Goal: Download file/media

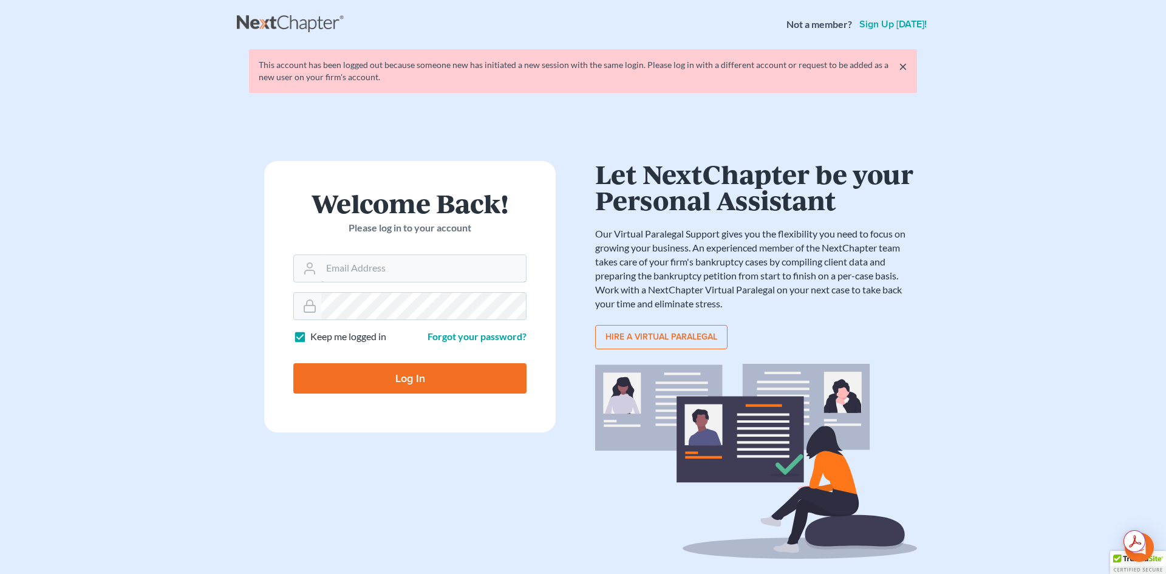
type input "[EMAIL_ADDRESS][DOMAIN_NAME]"
click at [387, 383] on input "Log In" at bounding box center [409, 378] width 233 height 30
type input "Thinking..."
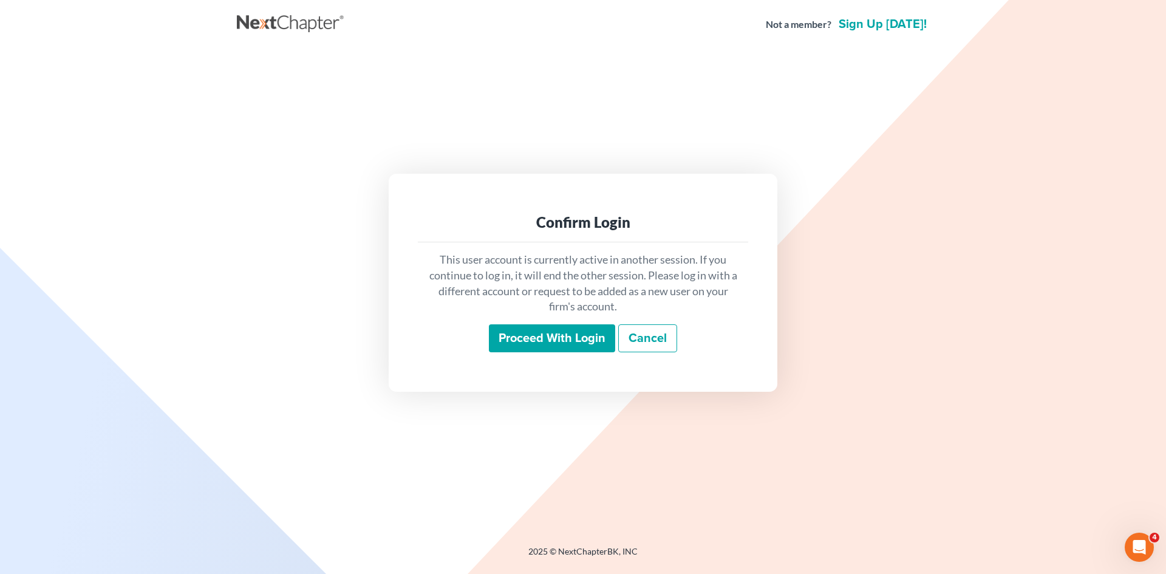
click at [565, 332] on input "Proceed with login" at bounding box center [552, 338] width 126 height 28
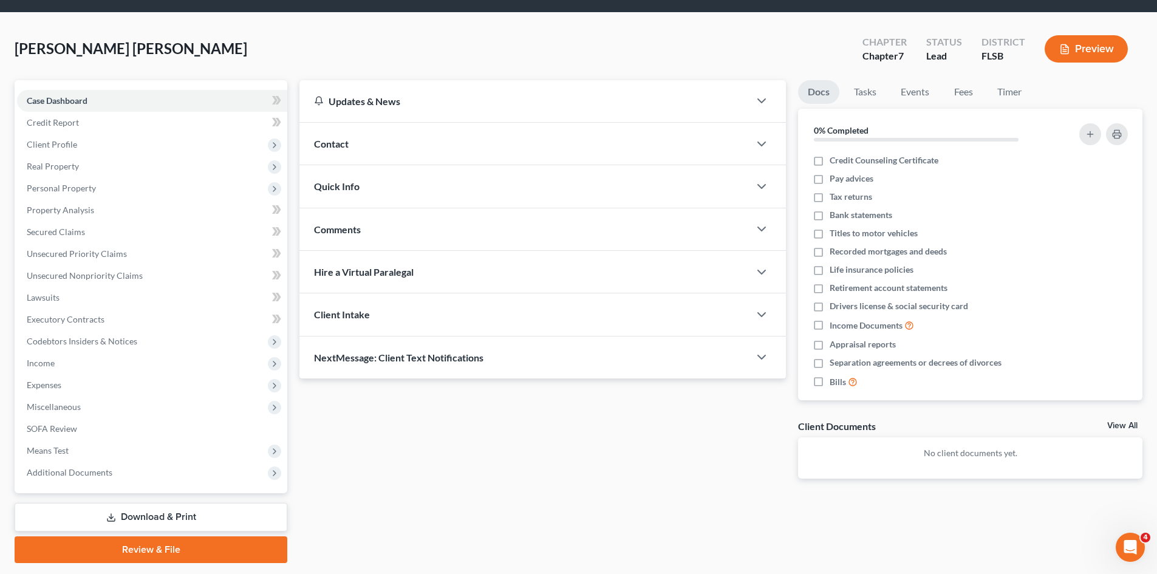
scroll to position [72, 0]
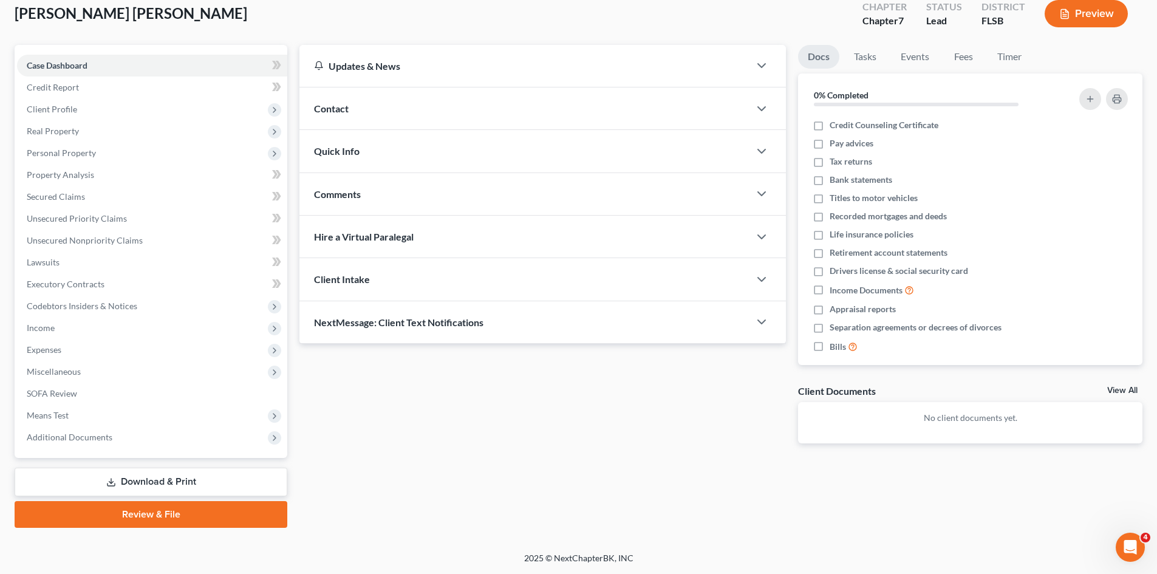
click at [150, 479] on link "Download & Print" at bounding box center [151, 482] width 273 height 29
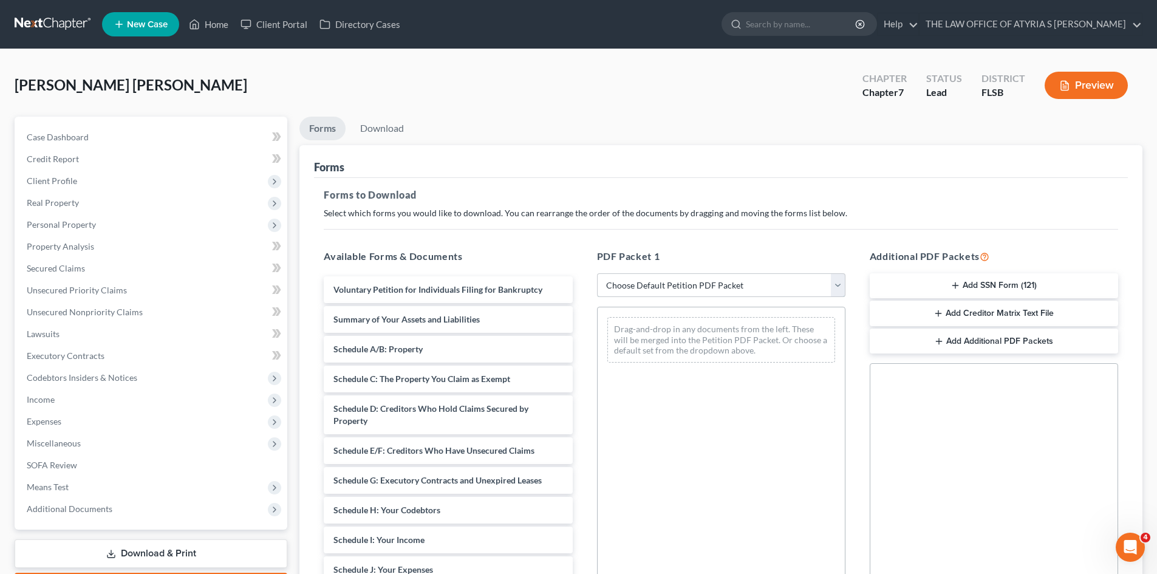
click at [734, 287] on select "Choose Default Petition PDF Packet Complete Bankruptcy Petition (all forms and …" at bounding box center [721, 285] width 248 height 24
select select "3"
click at [597, 273] on select "Choose Default Petition PDF Packet Complete Bankruptcy Petition (all forms and …" at bounding box center [721, 285] width 248 height 24
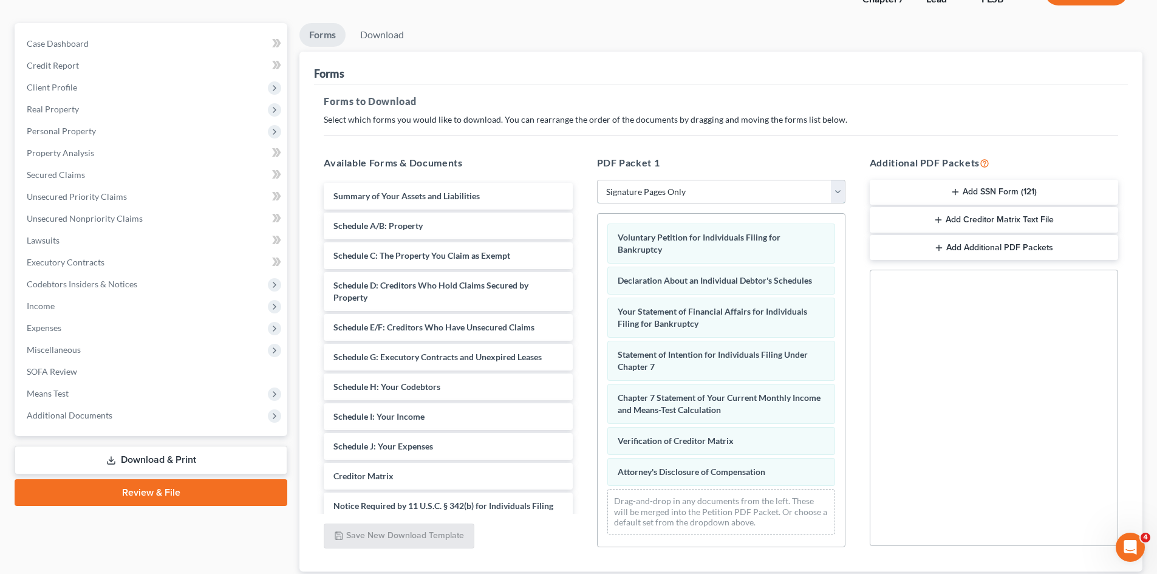
scroll to position [176, 0]
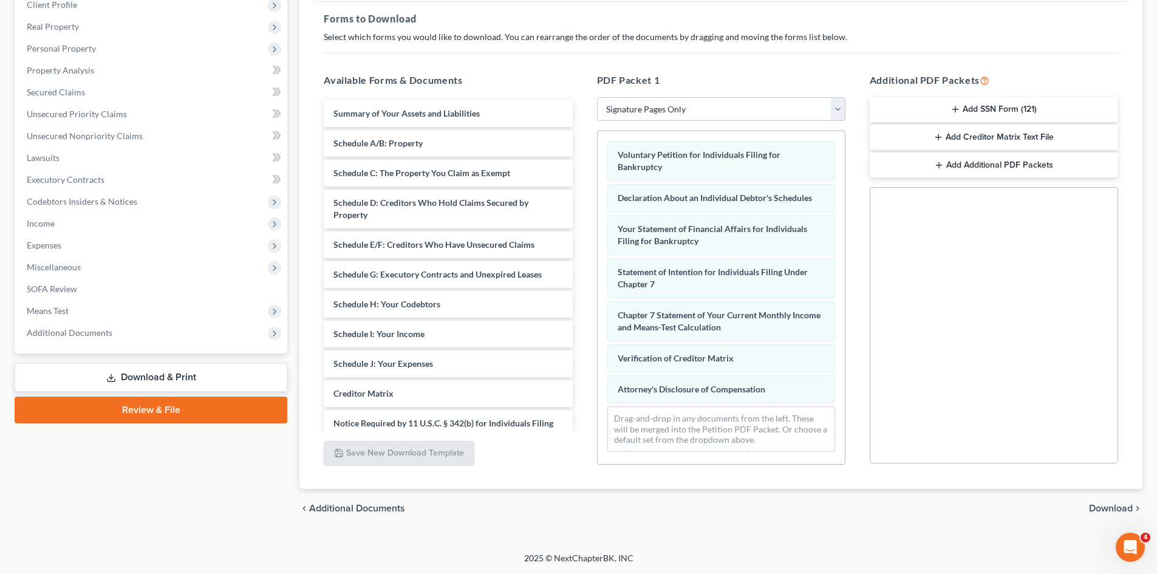
click at [1110, 508] on span "Download" at bounding box center [1111, 508] width 44 height 10
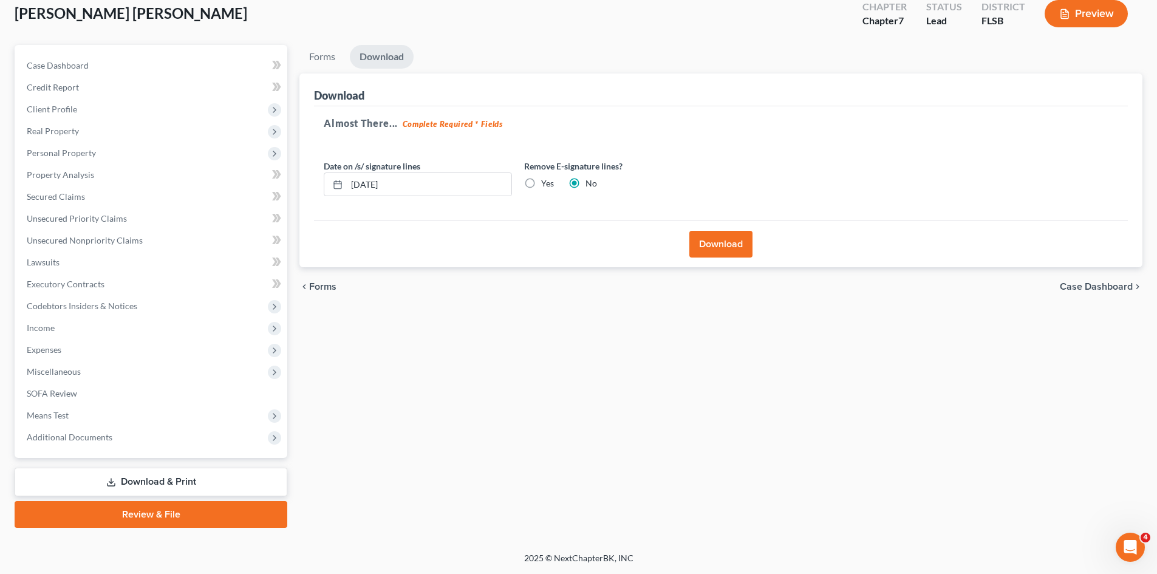
click at [726, 251] on button "Download" at bounding box center [720, 244] width 63 height 27
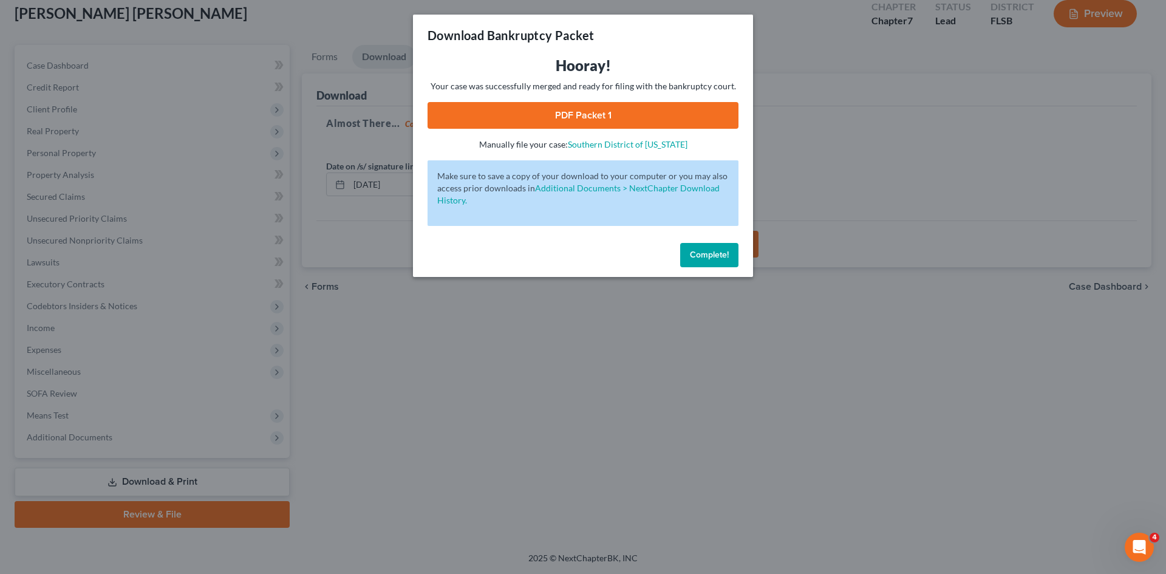
click at [643, 113] on link "PDF Packet 1" at bounding box center [583, 115] width 311 height 27
click at [244, 13] on div "Download Bankruptcy Packet Hooray! Your case was successfully merged and ready …" at bounding box center [583, 287] width 1166 height 574
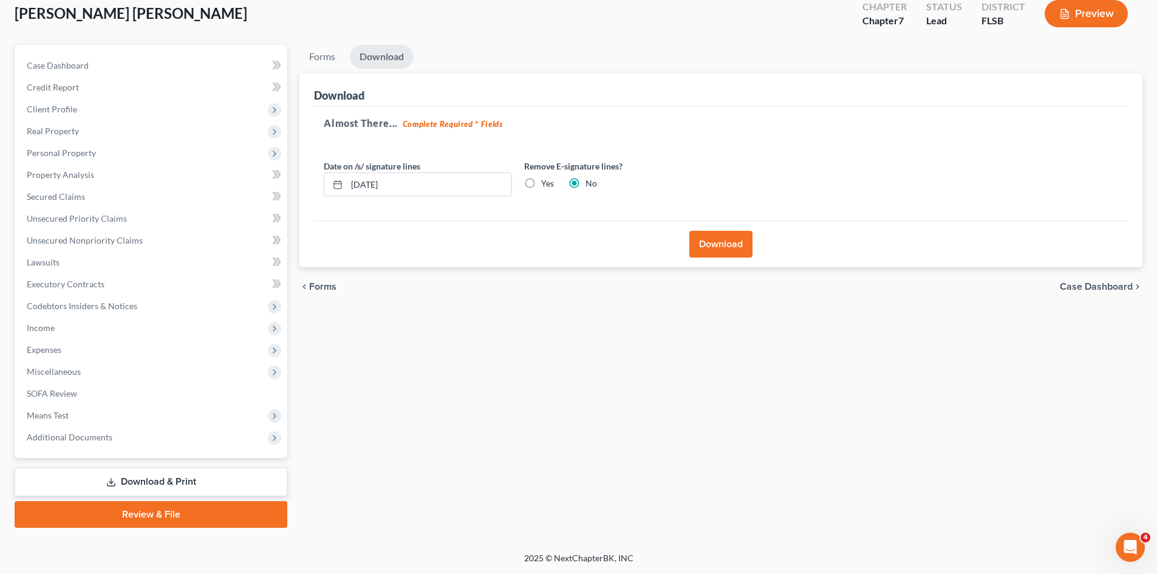
drag, startPoint x: 239, startPoint y: 13, endPoint x: 99, endPoint y: 33, distance: 141.1
click at [14, 16] on div "Gordon-Roberts, Yanique Natalie Upgraded Chapter Chapter 7 Status Lead District…" at bounding box center [578, 265] width 1157 height 574
copy span "Gordon-Roberts, Yanique Natalie"
click at [68, 103] on span "Client Profile" at bounding box center [152, 109] width 270 height 22
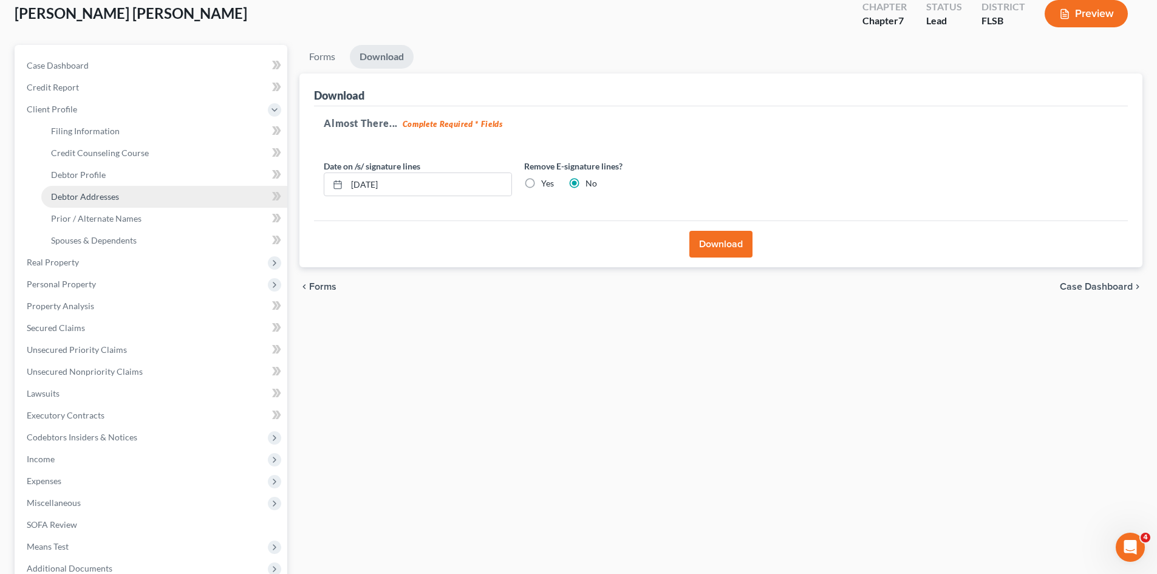
click at [85, 196] on span "Debtor Addresses" at bounding box center [85, 196] width 68 height 10
